Goal: Information Seeking & Learning: Learn about a topic

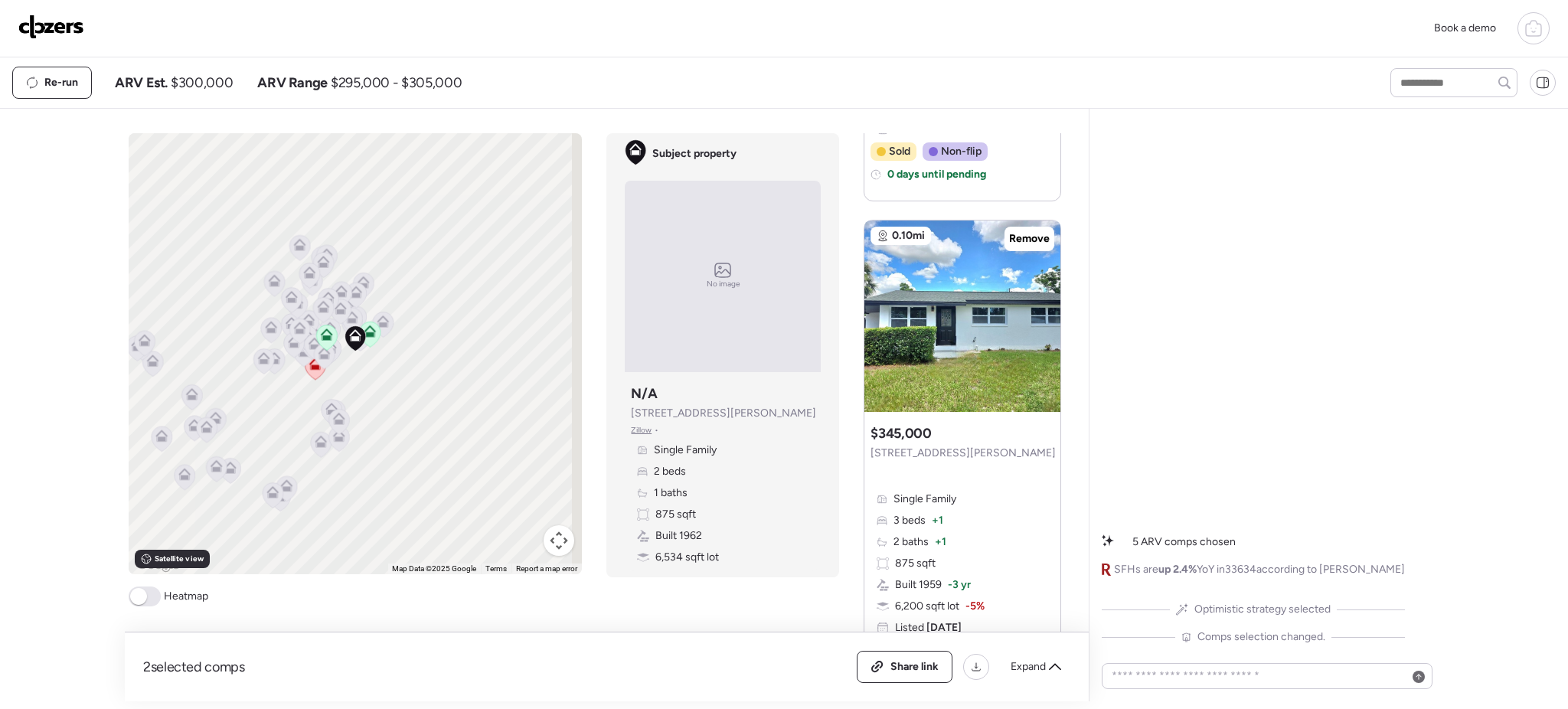
scroll to position [636, 0]
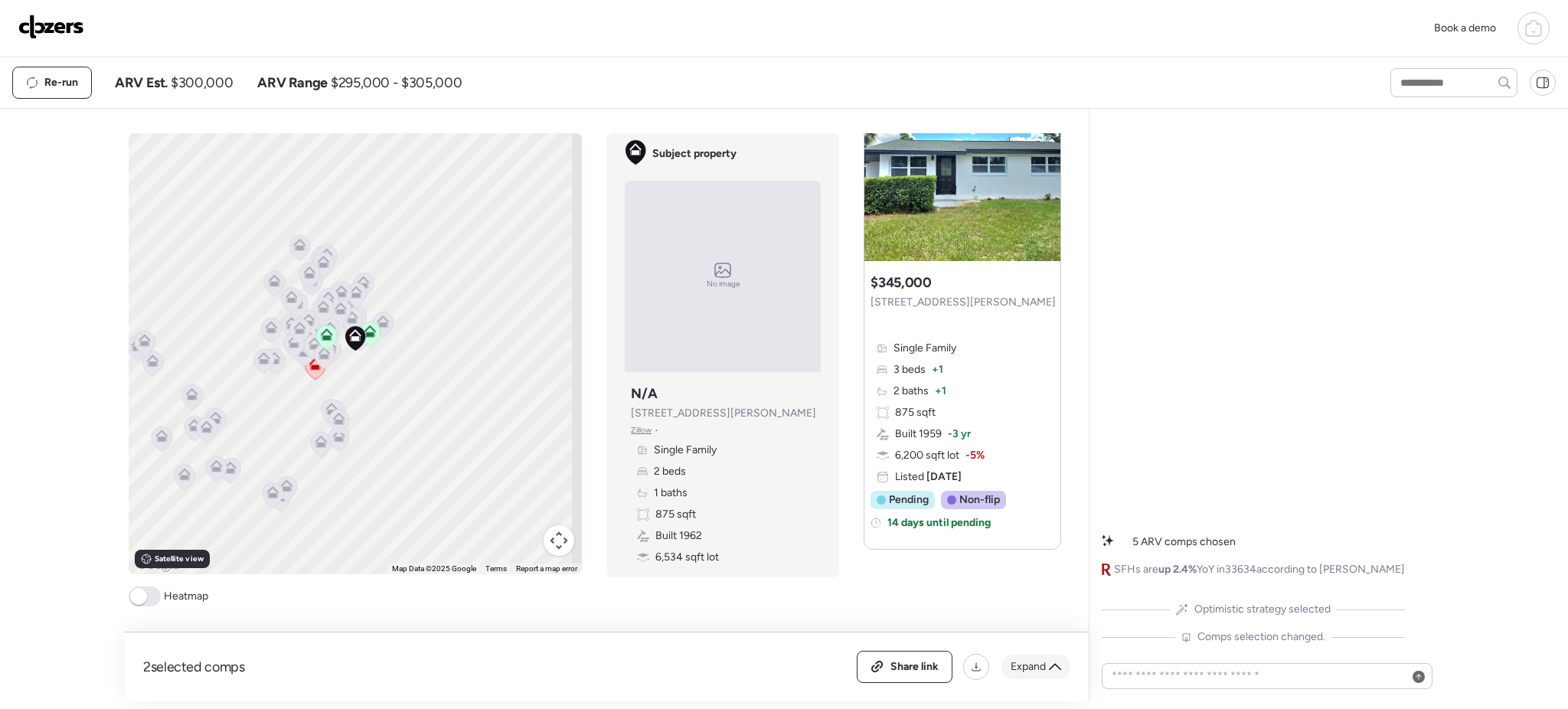
click at [1019, 666] on span "Expand" at bounding box center [1028, 667] width 35 height 16
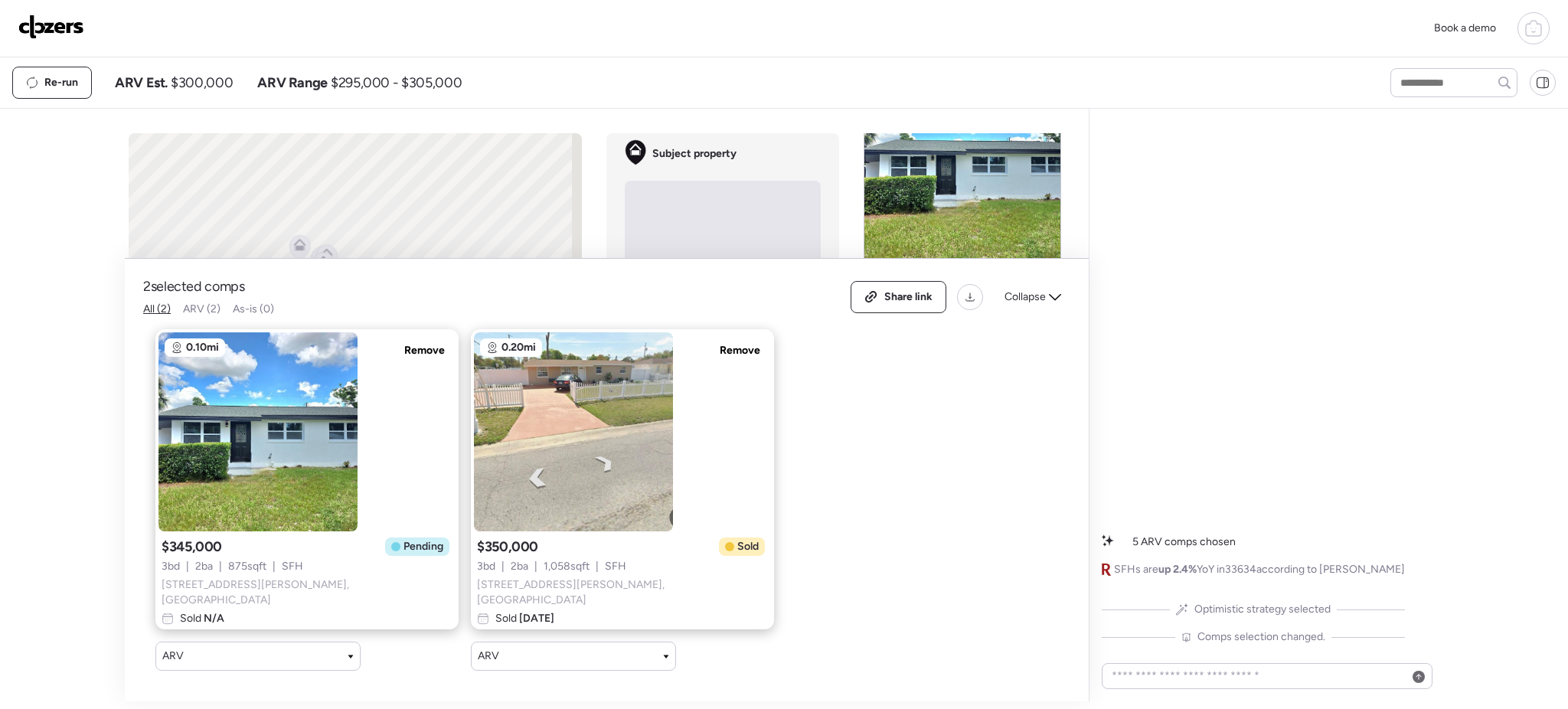
click at [1271, 613] on span "Optimistic strategy selected" at bounding box center [1263, 610] width 137 height 16
click at [203, 311] on span "ARV (2)" at bounding box center [202, 309] width 38 height 13
click at [1046, 298] on div "Collapse" at bounding box center [1033, 297] width 75 height 24
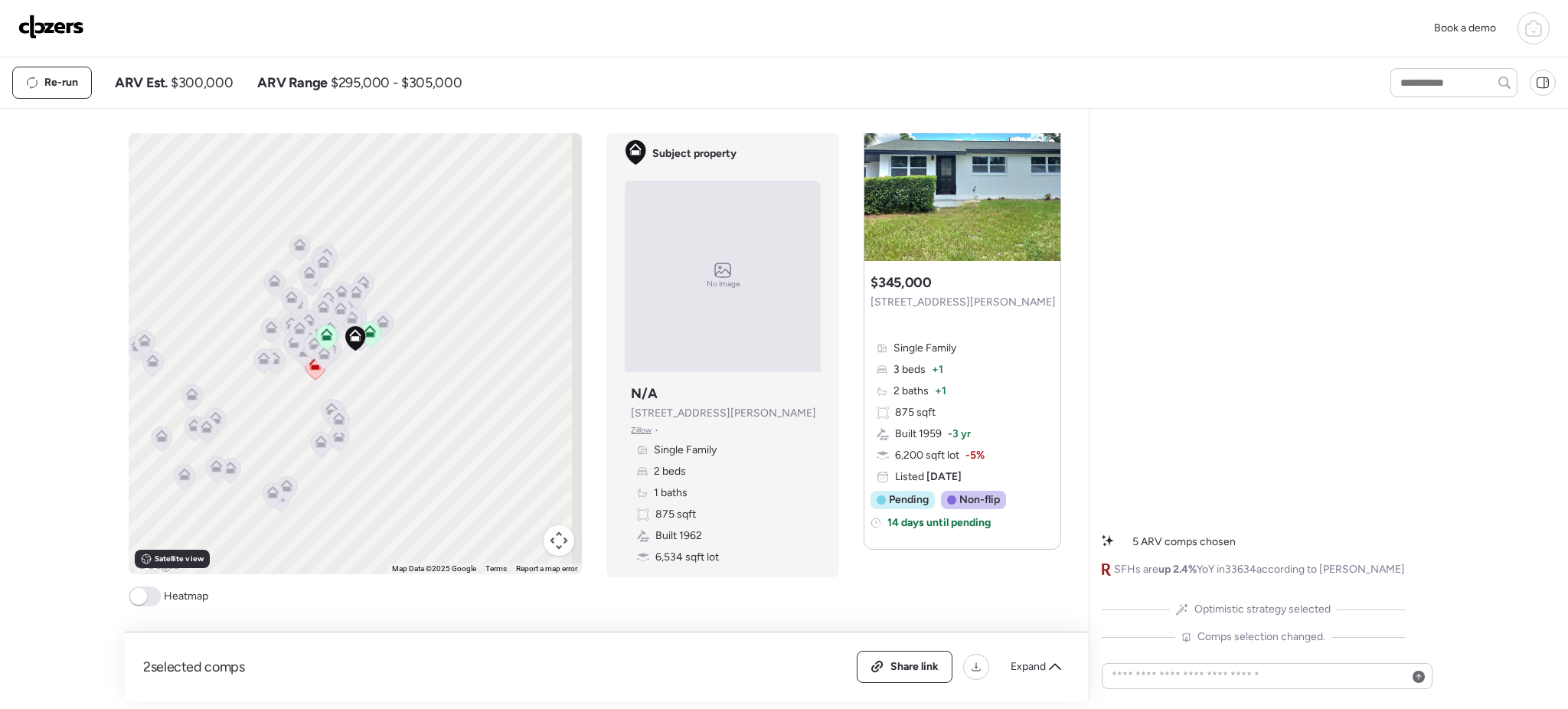
scroll to position [0, 0]
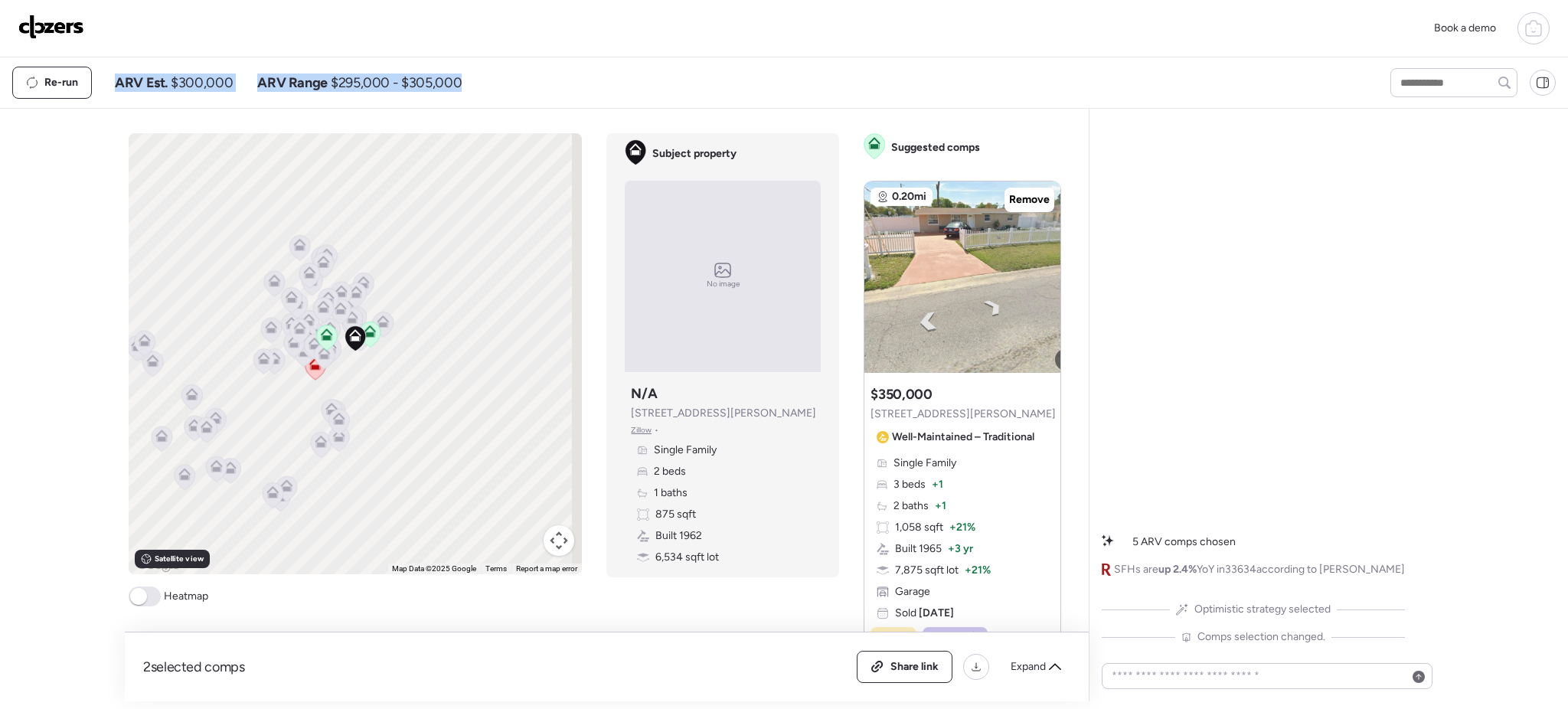
drag, startPoint x: 109, startPoint y: 83, endPoint x: 541, endPoint y: 67, distance: 432.3
click at [541, 67] on div "Re-run ARV Est. $300,000 ARV Range $295,000 - $305,000" at bounding box center [687, 82] width 1351 height 32
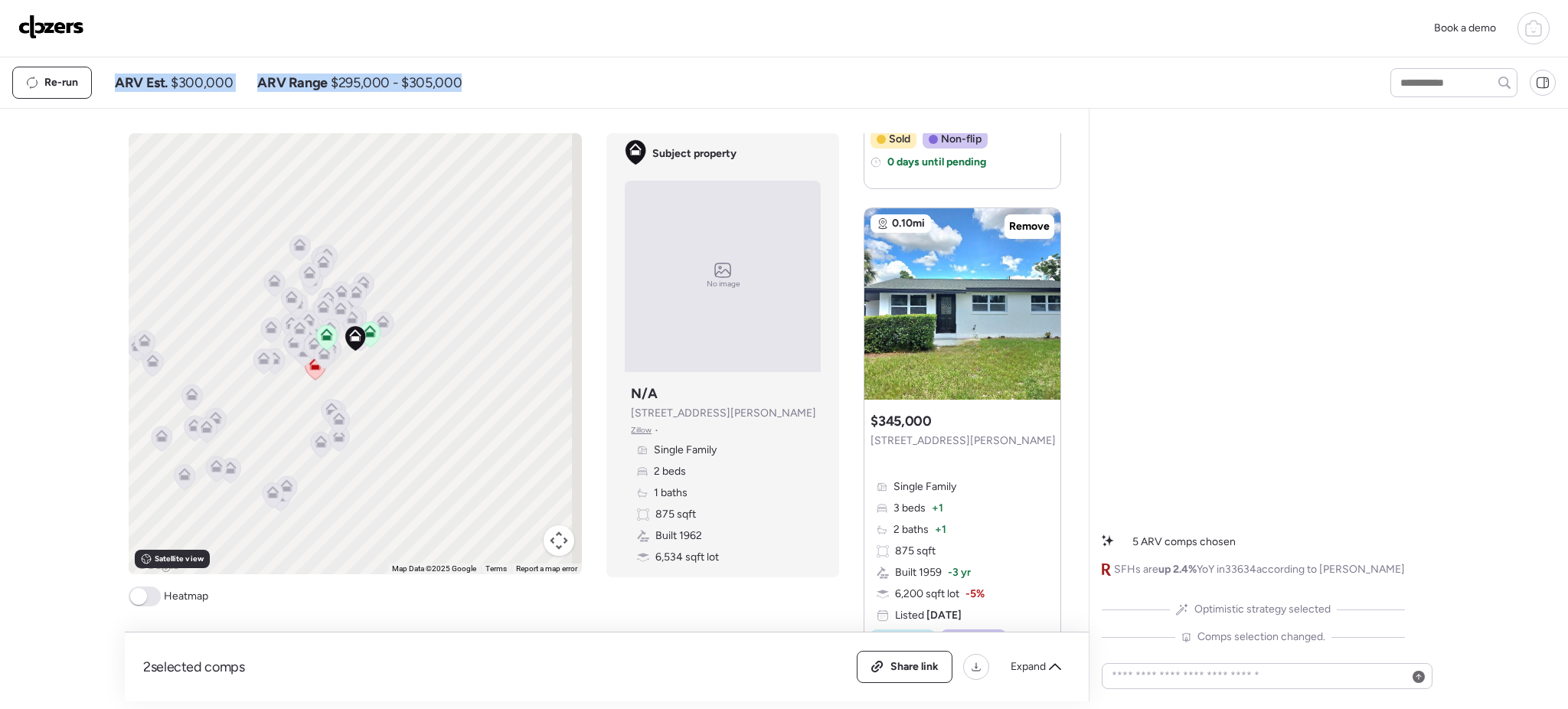
scroll to position [636, 0]
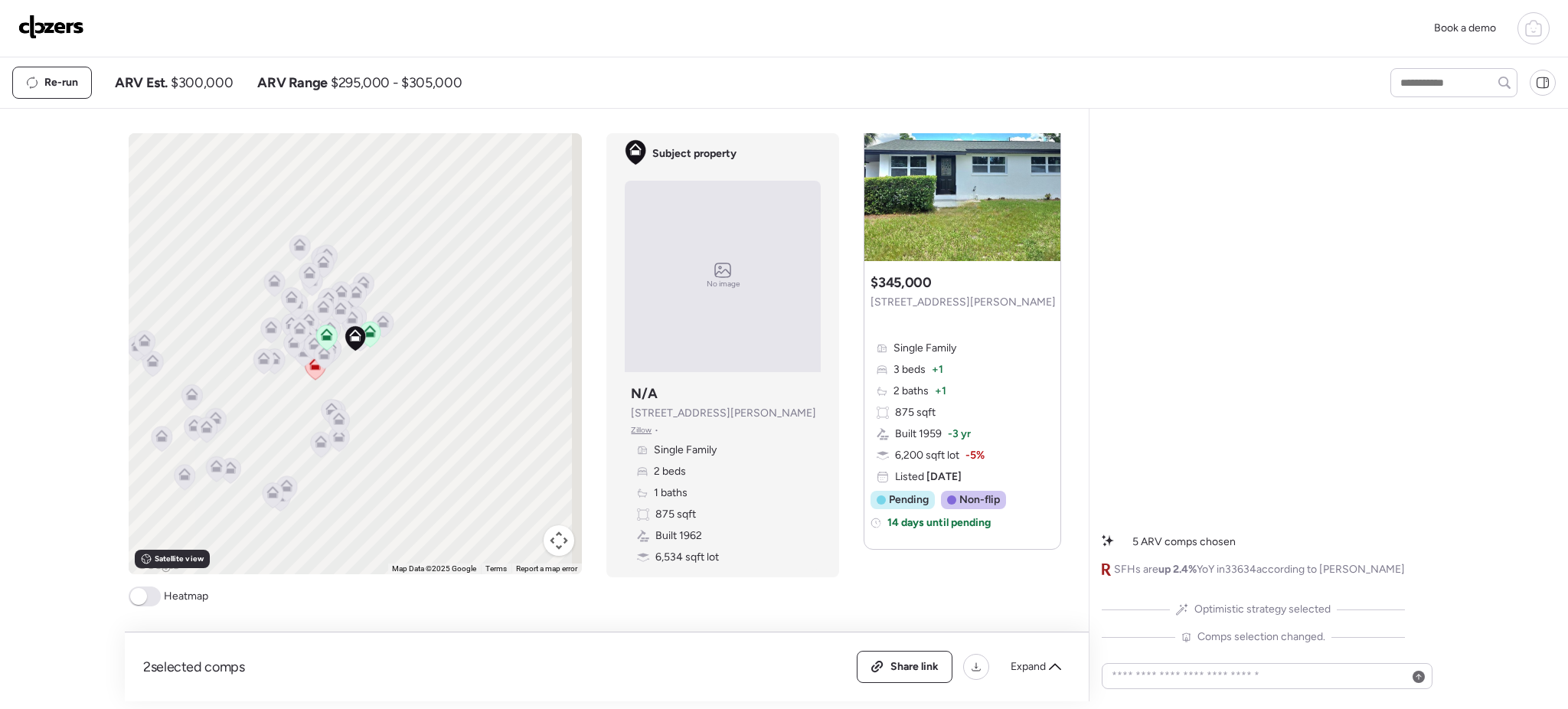
click at [1205, 609] on span "Optimistic strategy selected" at bounding box center [1263, 610] width 137 height 16
click at [1311, 262] on div "5 ARV comps chosen SFHs are up 2.4% YoY in 33634 according to Redfin Optimistic…" at bounding box center [1253, 382] width 303 height 524
click at [901, 671] on span "Share link" at bounding box center [913, 667] width 48 height 16
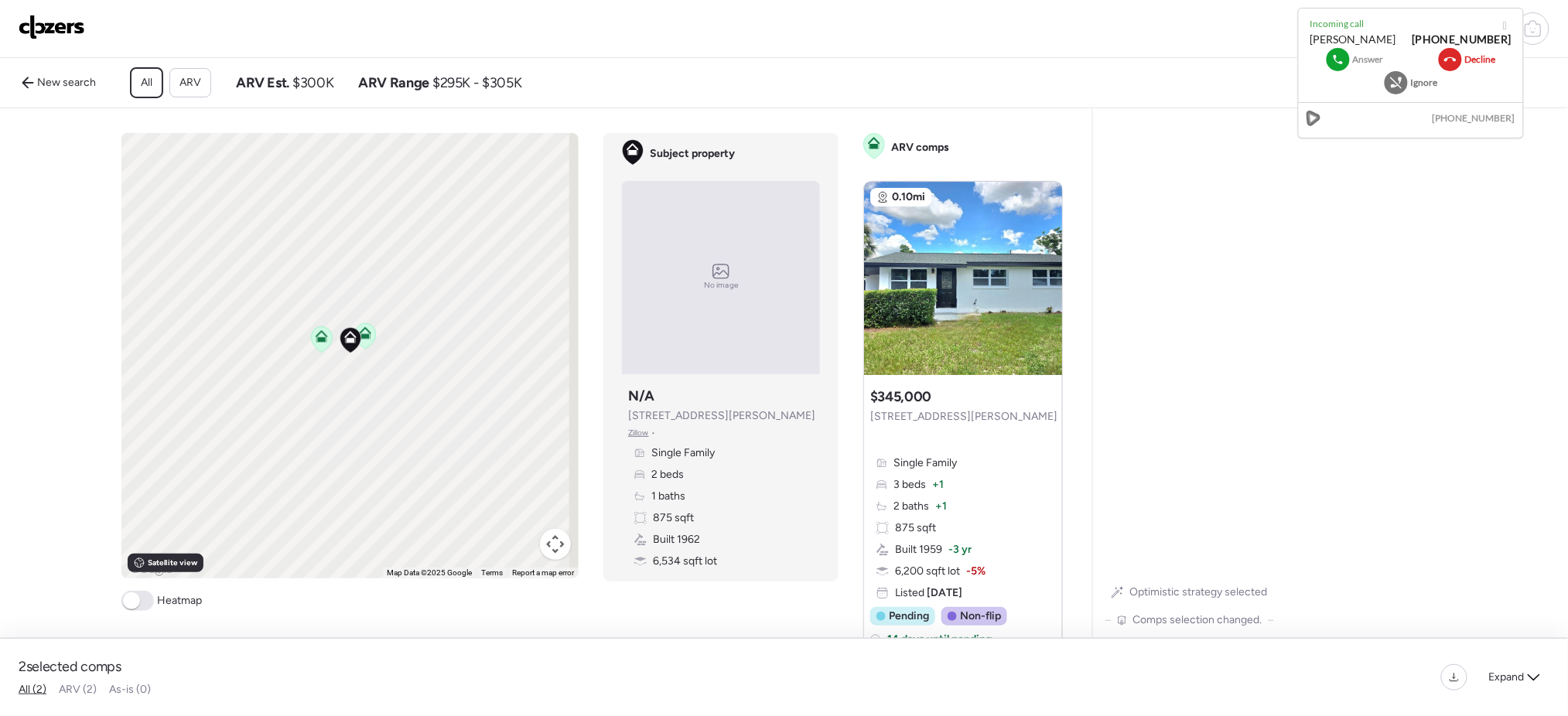
click at [1342, 55] on icon at bounding box center [1339, 59] width 13 height 13
click at [1340, 44] on div "[PERSON_NAME]" at bounding box center [1353, 40] width 86 height 16
